Goal: Information Seeking & Learning: Learn about a topic

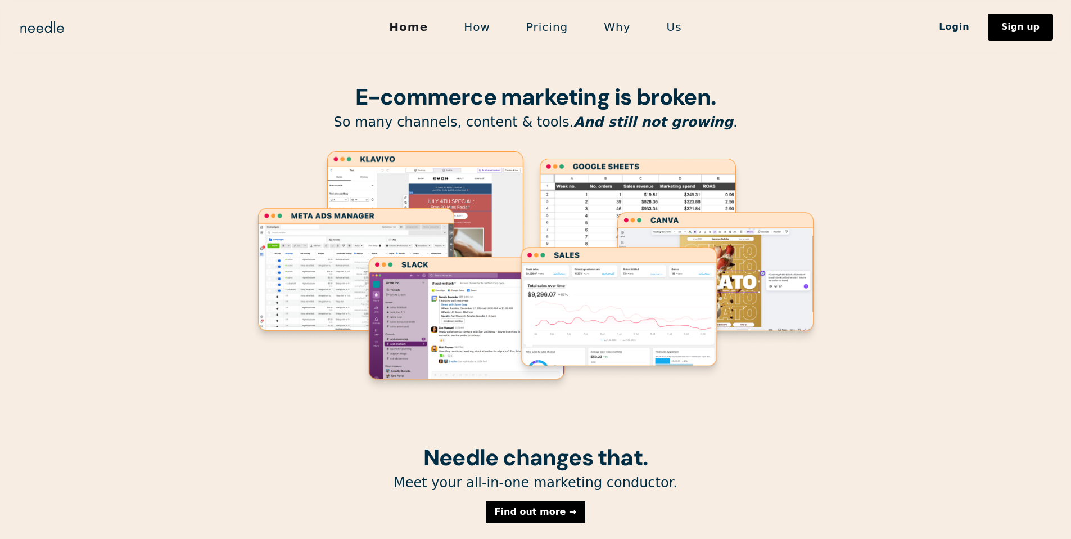
click at [554, 22] on link "Pricing" at bounding box center [547, 27] width 78 height 24
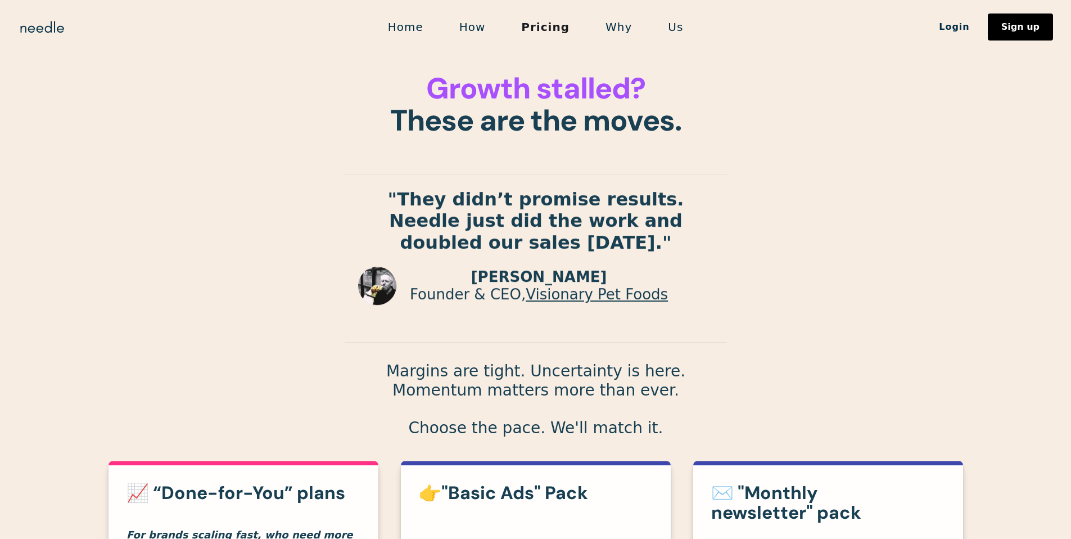
click at [554, 22] on link "Pricing" at bounding box center [545, 27] width 84 height 24
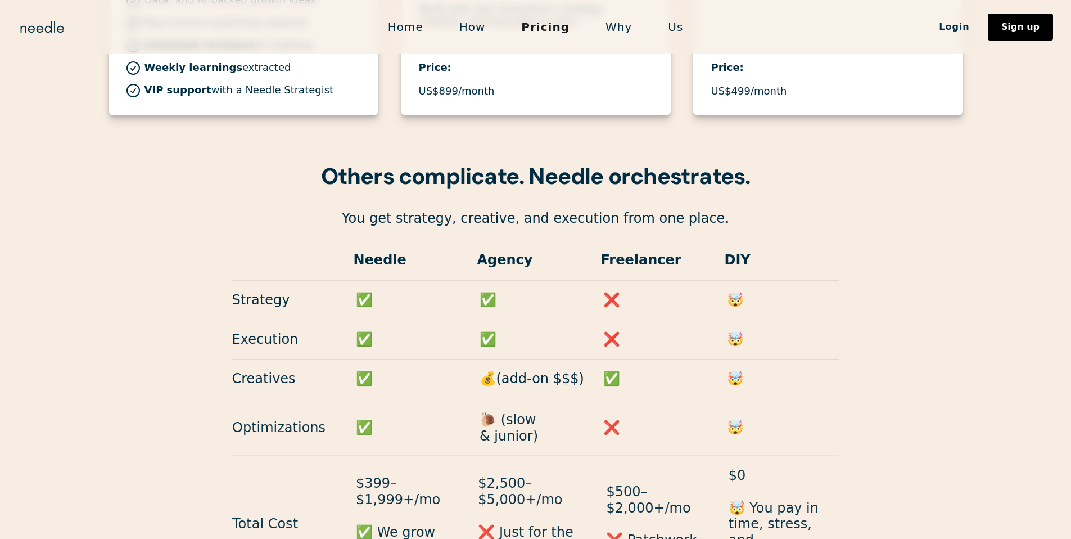
scroll to position [1102, 0]
